Goal: Task Accomplishment & Management: Complete application form

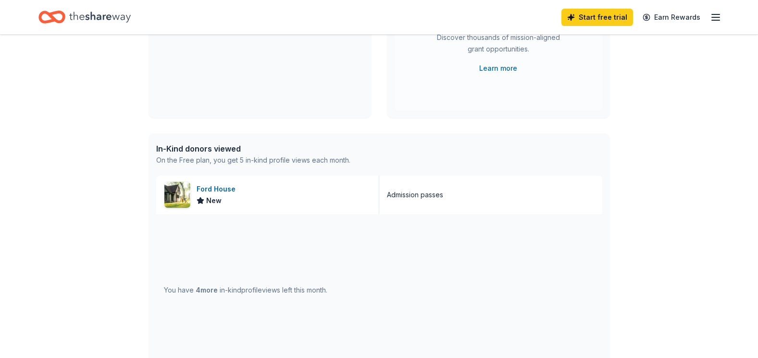
scroll to position [192, 0]
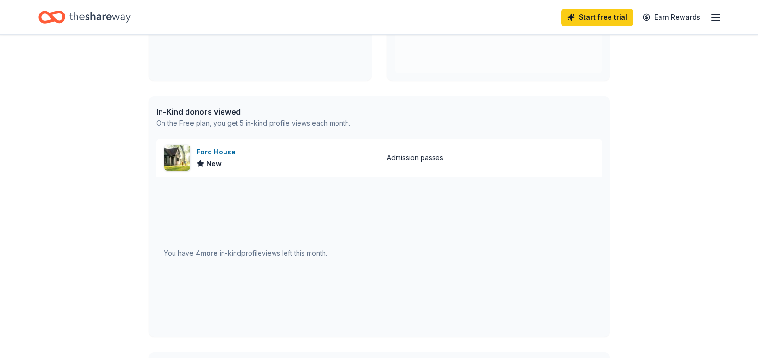
click at [201, 253] on span "4 more" at bounding box center [207, 252] width 22 height 8
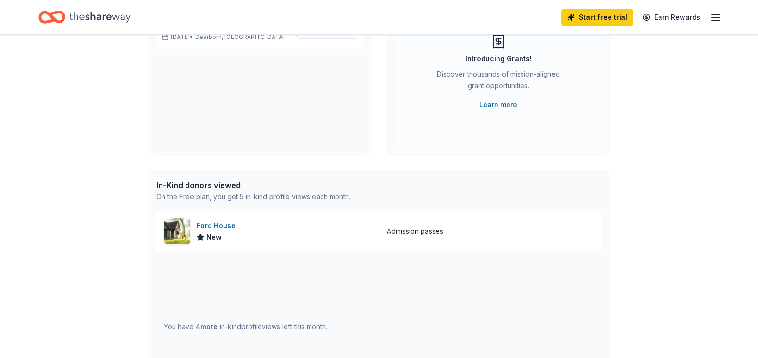
scroll to position [96, 0]
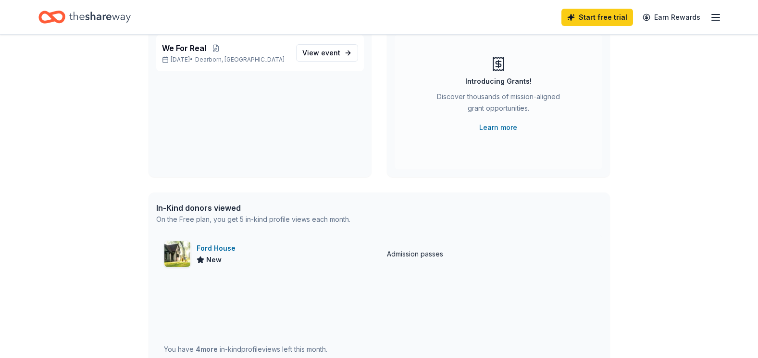
click at [189, 255] on img at bounding box center [177, 254] width 26 height 26
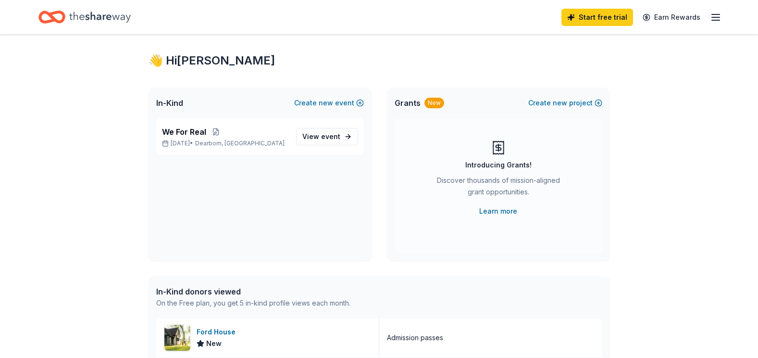
scroll to position [0, 0]
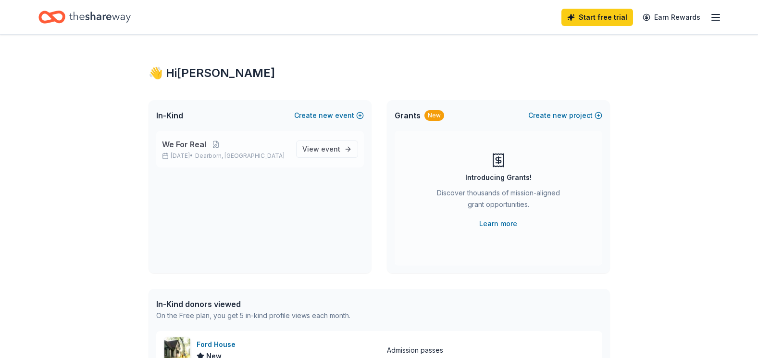
click at [195, 143] on span "We For Real" at bounding box center [184, 144] width 44 height 12
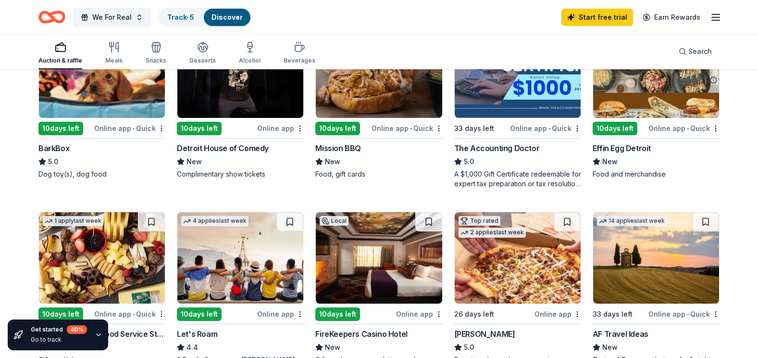
scroll to position [384, 0]
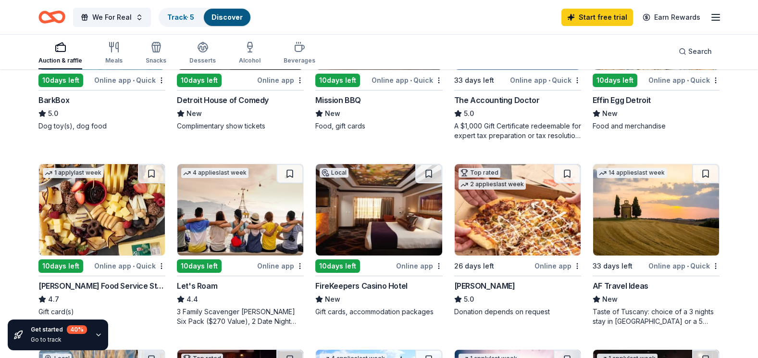
click at [62, 262] on div "10 days left" at bounding box center [60, 265] width 45 height 13
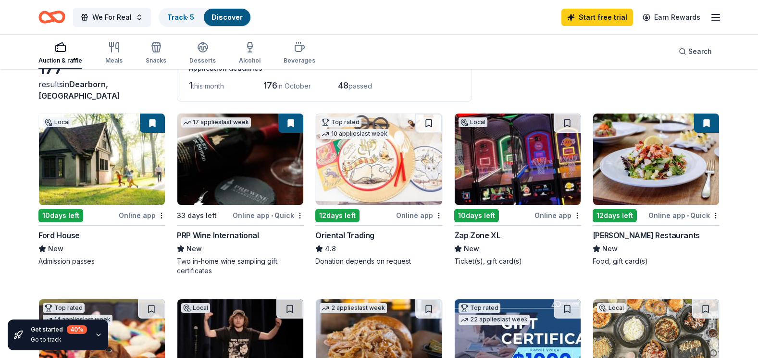
scroll to position [48, 0]
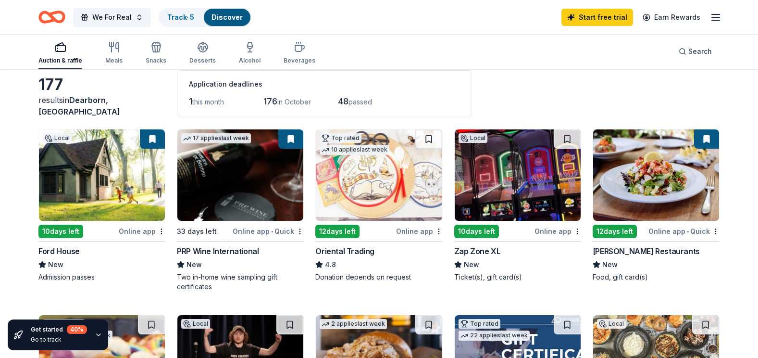
click at [476, 230] on div "10 days left" at bounding box center [476, 230] width 45 height 13
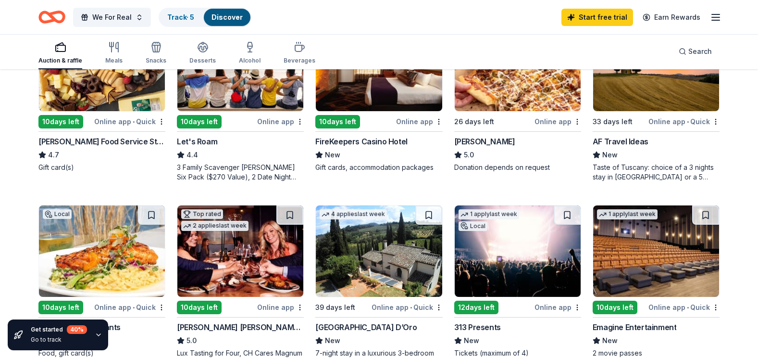
scroll to position [577, 0]
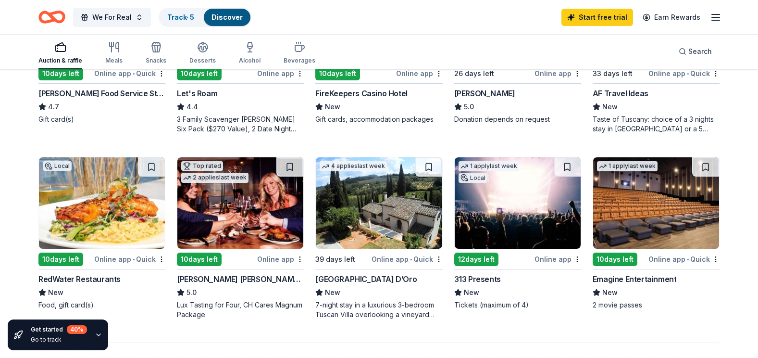
click at [668, 199] on img at bounding box center [656, 202] width 126 height 91
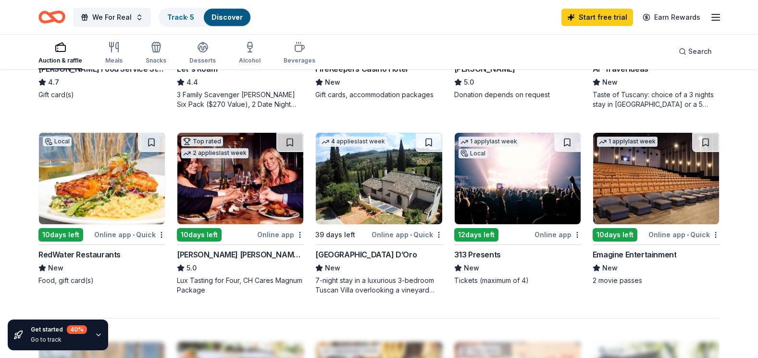
scroll to position [625, 0]
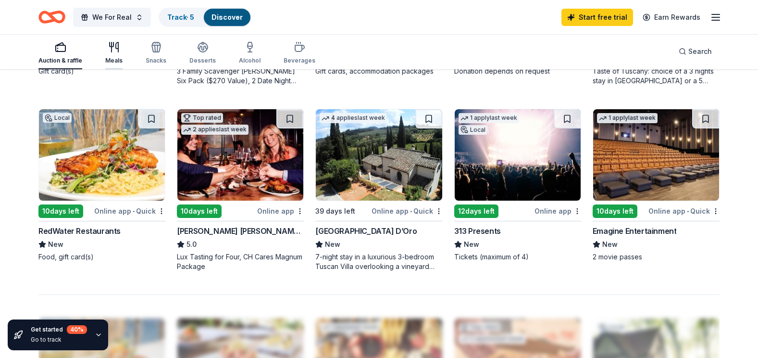
click at [115, 56] on div "Meals" at bounding box center [113, 52] width 17 height 23
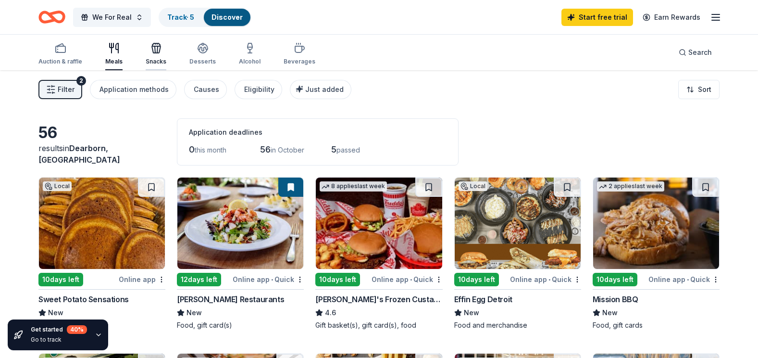
click at [152, 49] on icon "button" at bounding box center [156, 48] width 12 height 12
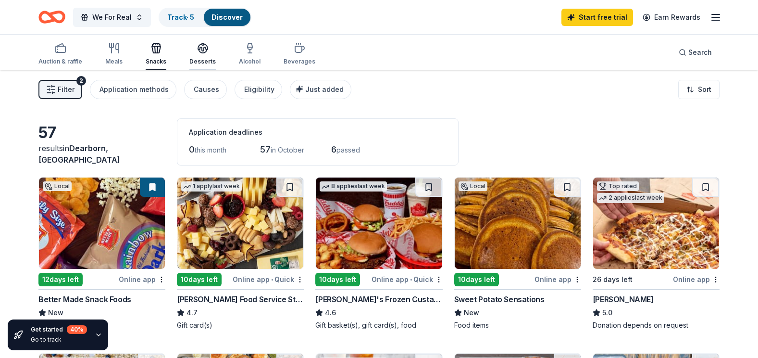
click at [204, 49] on icon "button" at bounding box center [203, 47] width 10 height 7
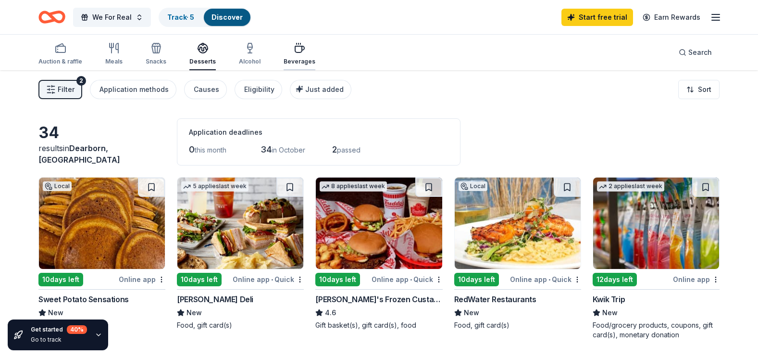
click at [295, 52] on icon "button" at bounding box center [299, 49] width 9 height 6
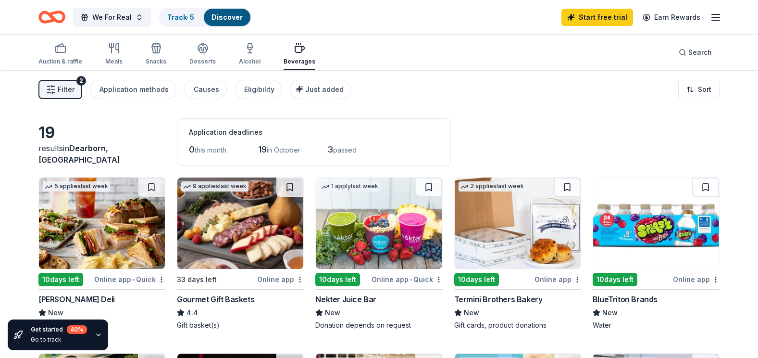
click at [226, 225] on img at bounding box center [240, 222] width 126 height 91
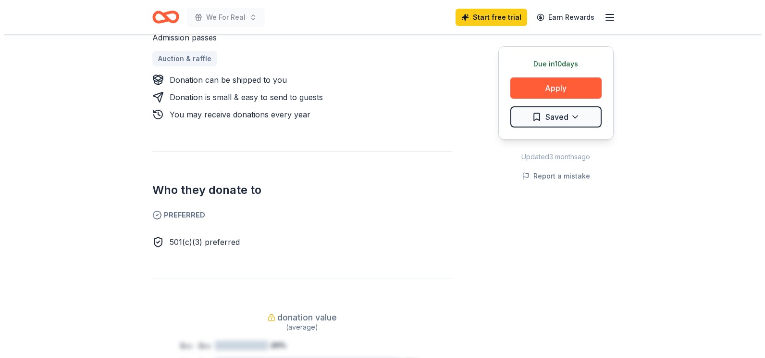
scroll to position [432, 0]
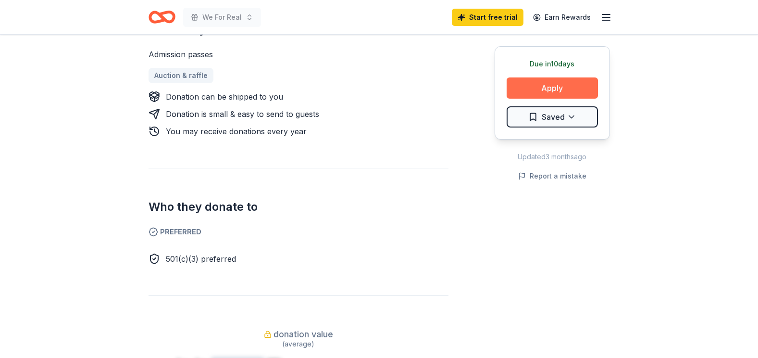
click at [565, 84] on button "Apply" at bounding box center [551, 87] width 91 height 21
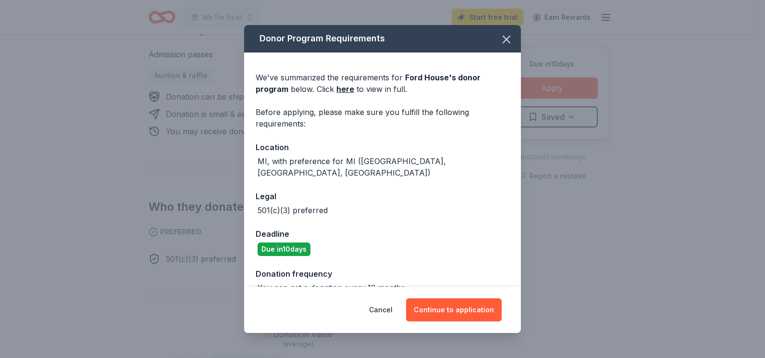
scroll to position [18, 0]
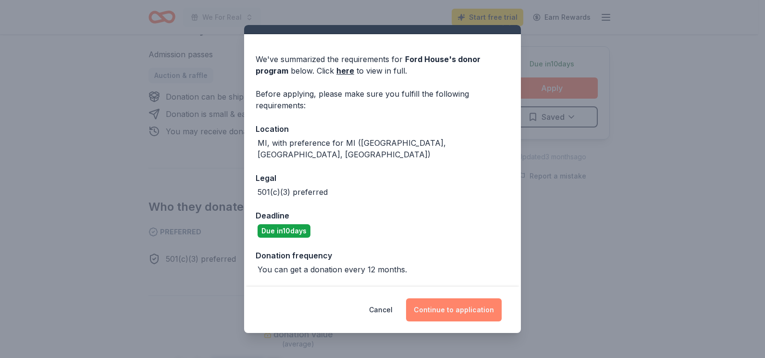
click at [468, 315] on button "Continue to application" at bounding box center [454, 309] width 96 height 23
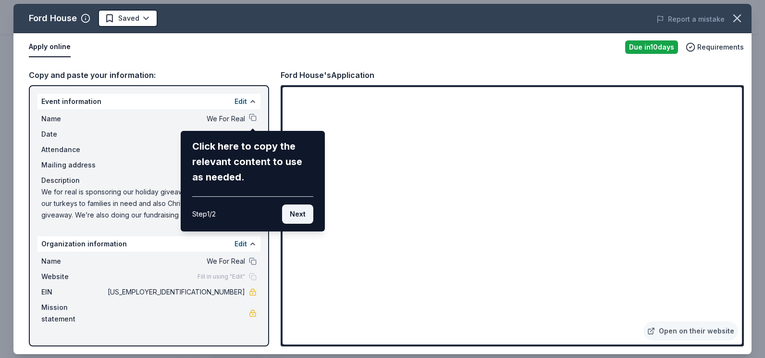
click at [301, 215] on button "Next" at bounding box center [297, 213] width 31 height 19
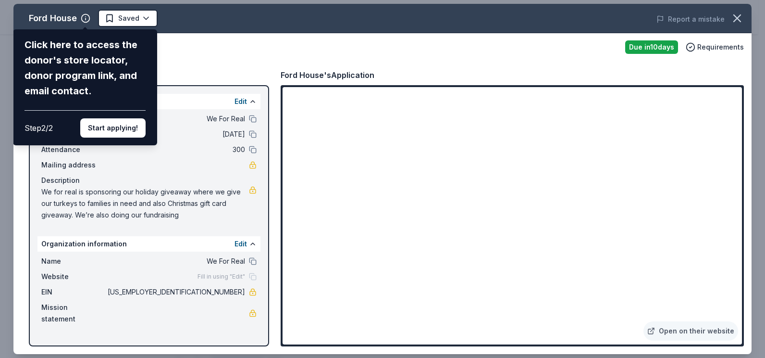
click at [301, 215] on div "Ford House Click here to access the donor's store locator, donor program link, …" at bounding box center [382, 179] width 738 height 350
click at [124, 129] on button "Start applying!" at bounding box center [112, 127] width 65 height 19
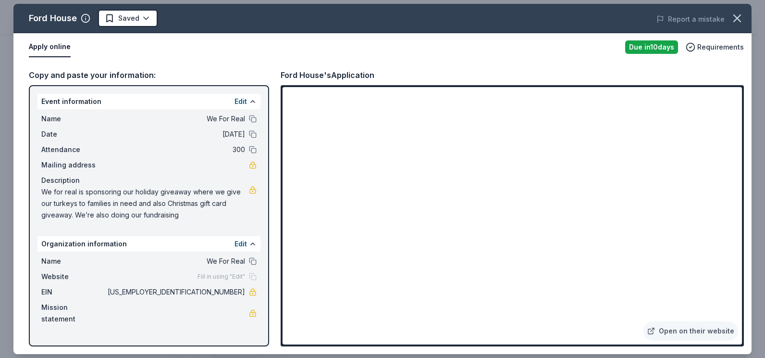
click at [443, 275] on div "Ford House Saved Report a mistake Apply online Due in 10 days Requirements Copy…" at bounding box center [382, 179] width 738 height 350
click at [54, 46] on button "Apply online" at bounding box center [50, 47] width 42 height 20
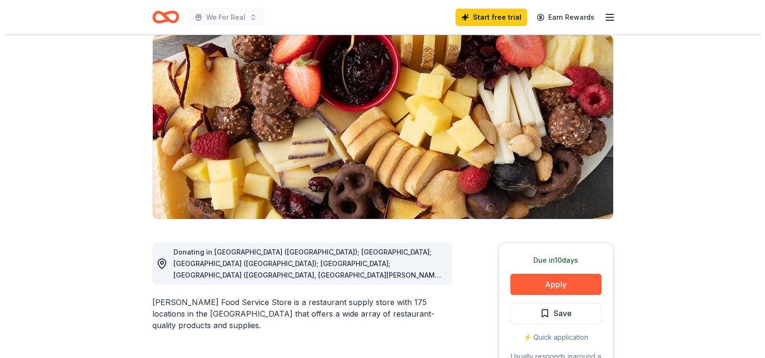
scroll to position [96, 0]
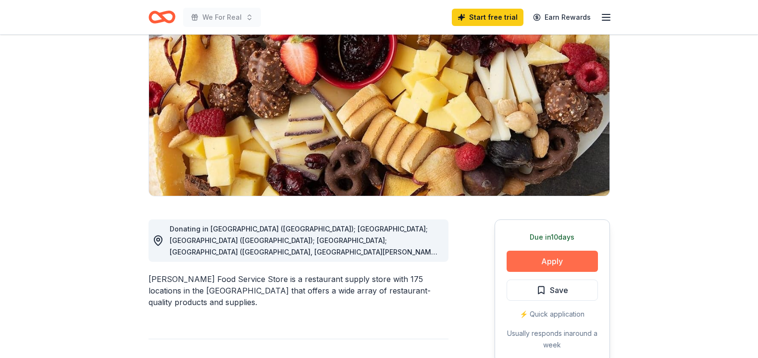
click at [548, 258] on button "Apply" at bounding box center [551, 260] width 91 height 21
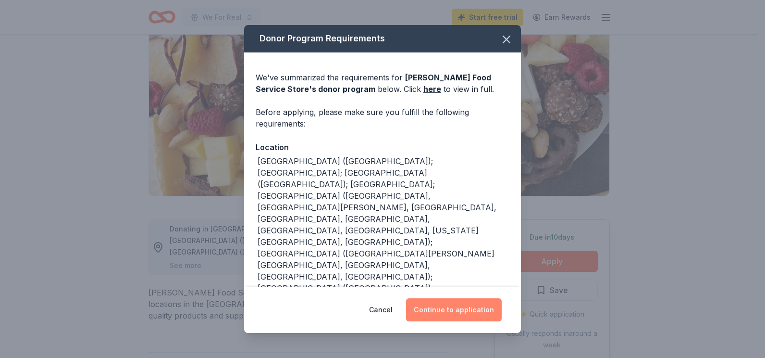
click at [465, 306] on button "Continue to application" at bounding box center [454, 309] width 96 height 23
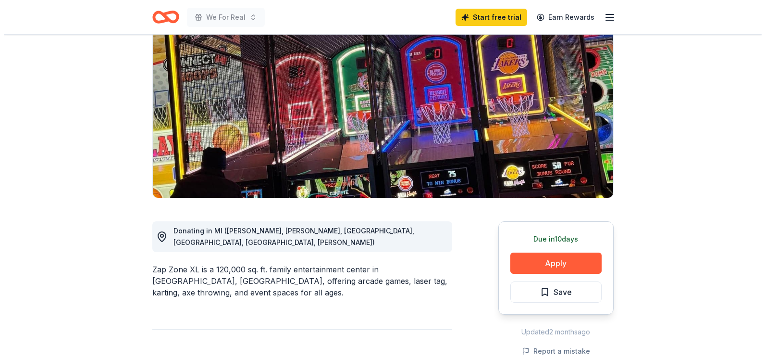
scroll to position [96, 0]
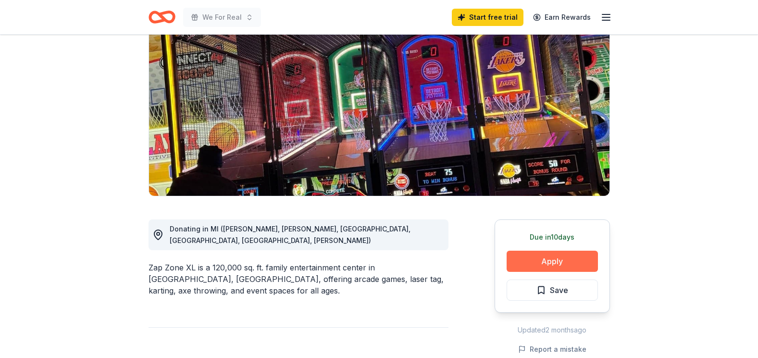
click at [549, 259] on button "Apply" at bounding box center [551, 260] width 91 height 21
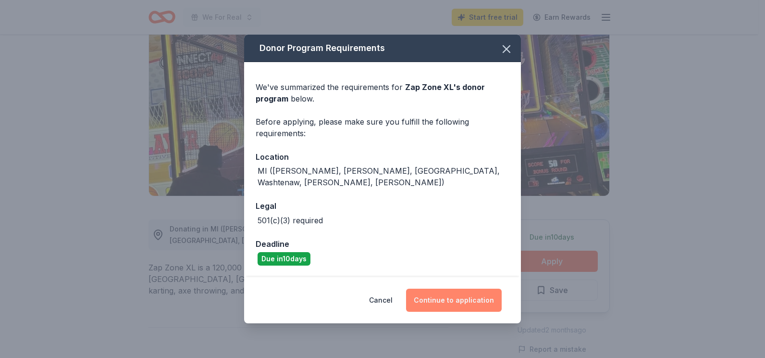
click at [451, 291] on button "Continue to application" at bounding box center [454, 299] width 96 height 23
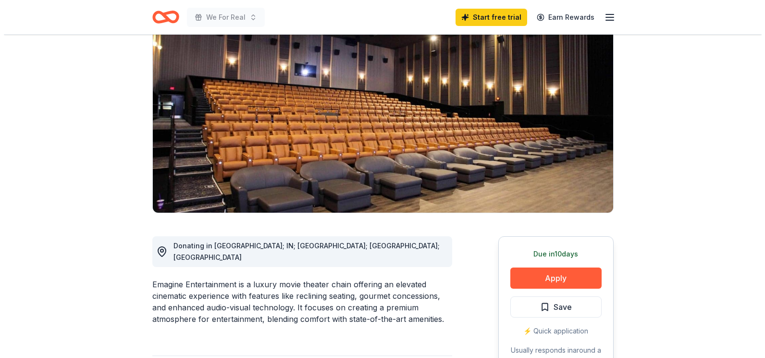
scroll to position [96, 0]
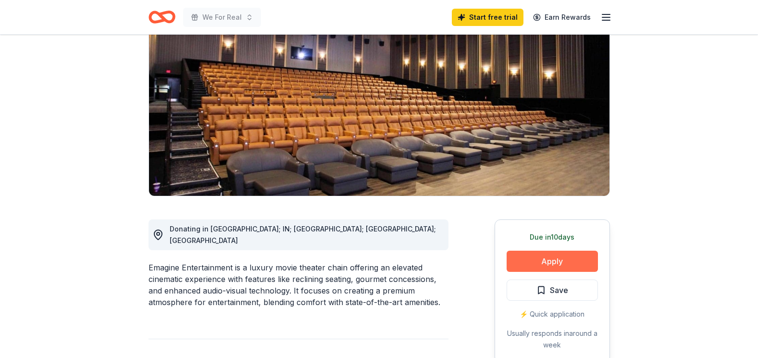
click at [575, 259] on button "Apply" at bounding box center [551, 260] width 91 height 21
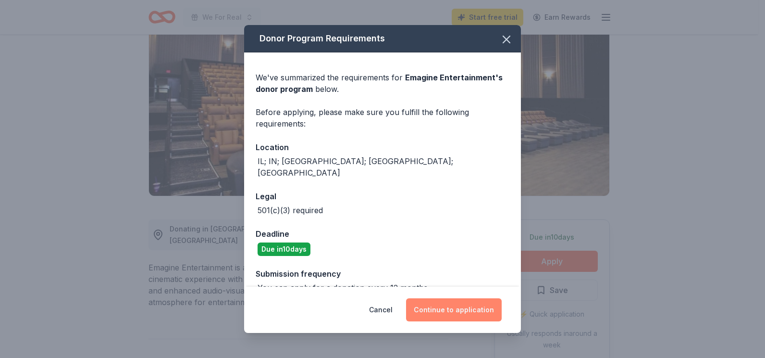
click at [441, 310] on button "Continue to application" at bounding box center [454, 309] width 96 height 23
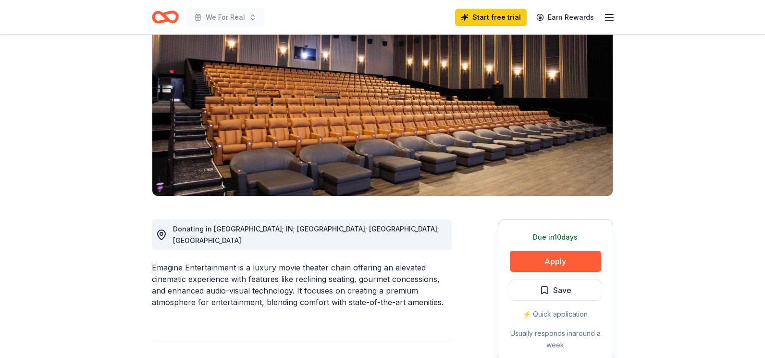
click at [441, 310] on button "Continue to application" at bounding box center [450, 303] width 91 height 22
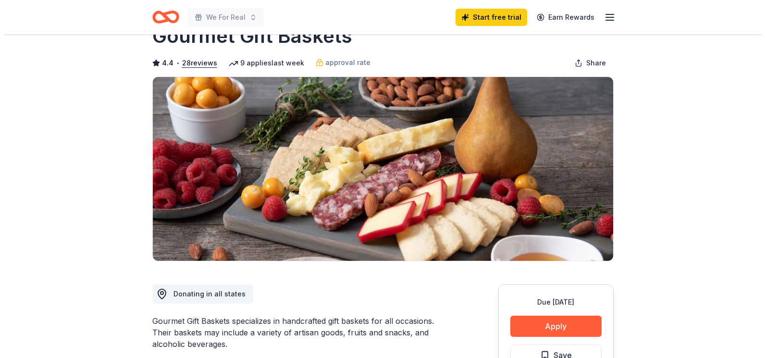
scroll to position [48, 0]
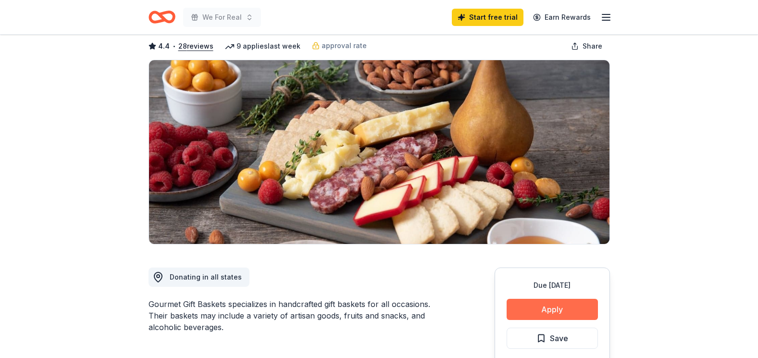
click at [537, 306] on button "Apply" at bounding box center [551, 308] width 91 height 21
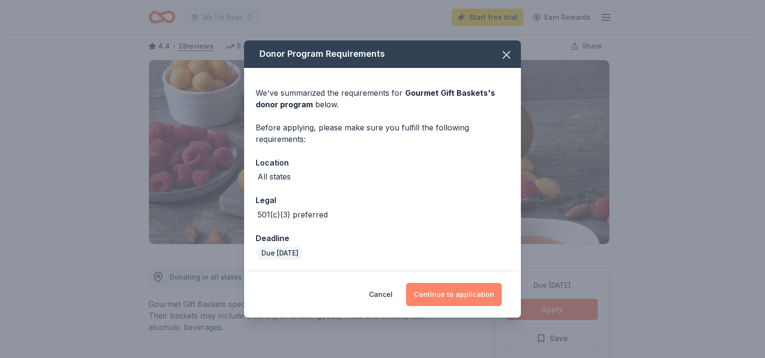
click at [463, 292] on button "Continue to application" at bounding box center [454, 294] width 96 height 23
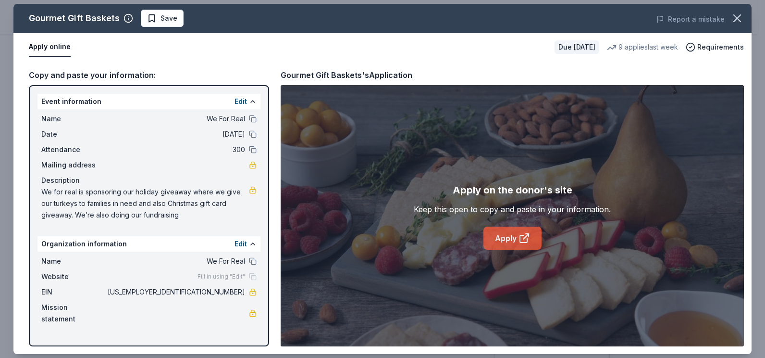
click at [500, 248] on link "Apply" at bounding box center [512, 237] width 58 height 23
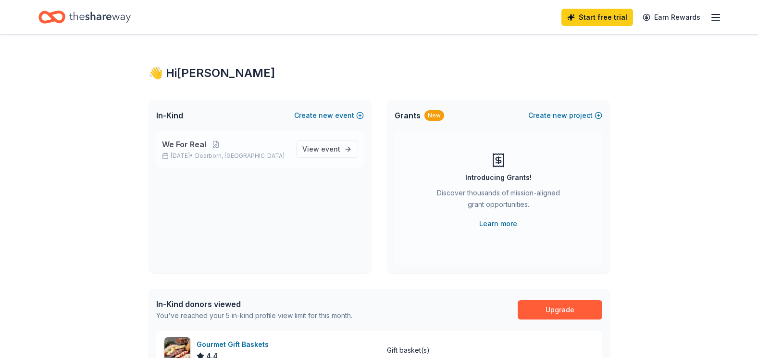
click at [189, 145] on span "We For Real" at bounding box center [184, 144] width 44 height 12
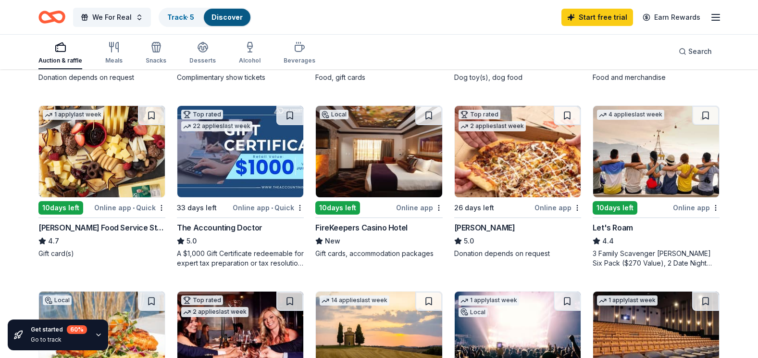
scroll to position [432, 0]
